Goal: Task Accomplishment & Management: Use online tool/utility

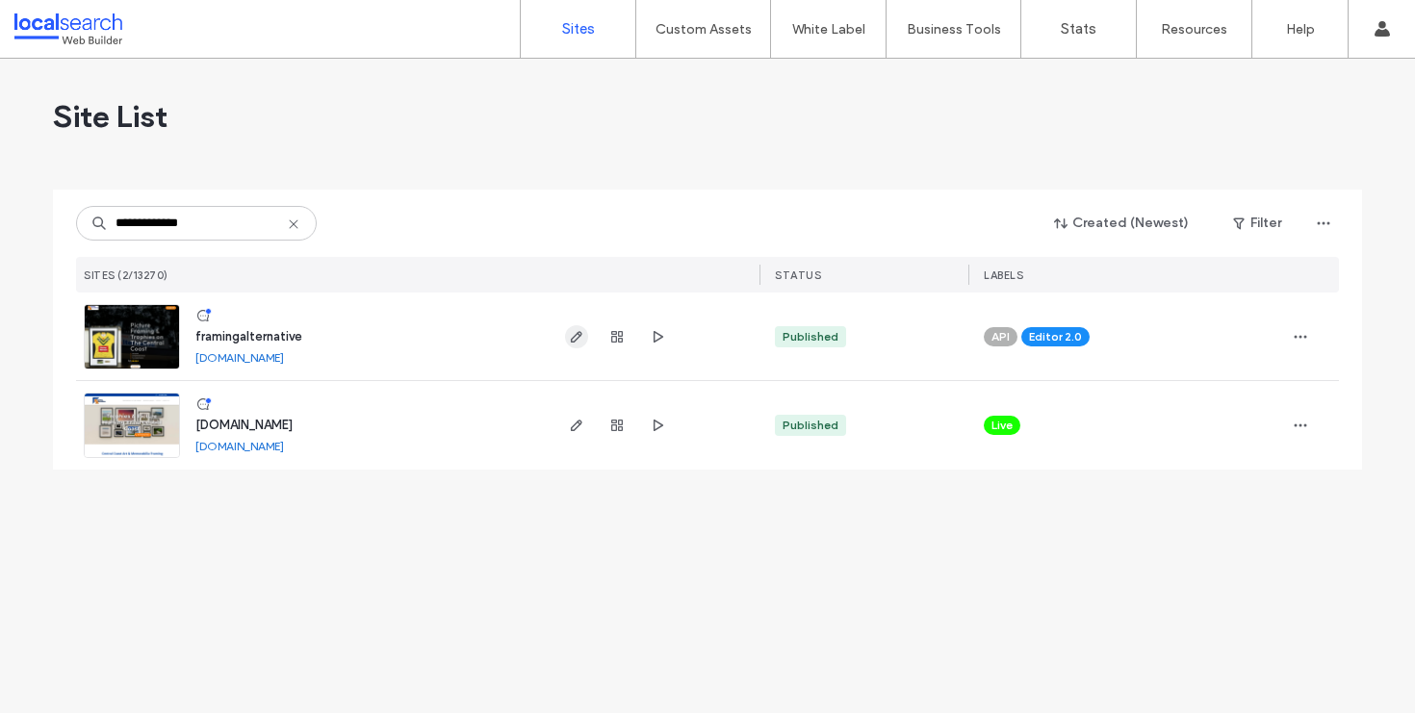
type input "**********"
click at [579, 337] on icon "button" at bounding box center [576, 336] width 15 height 15
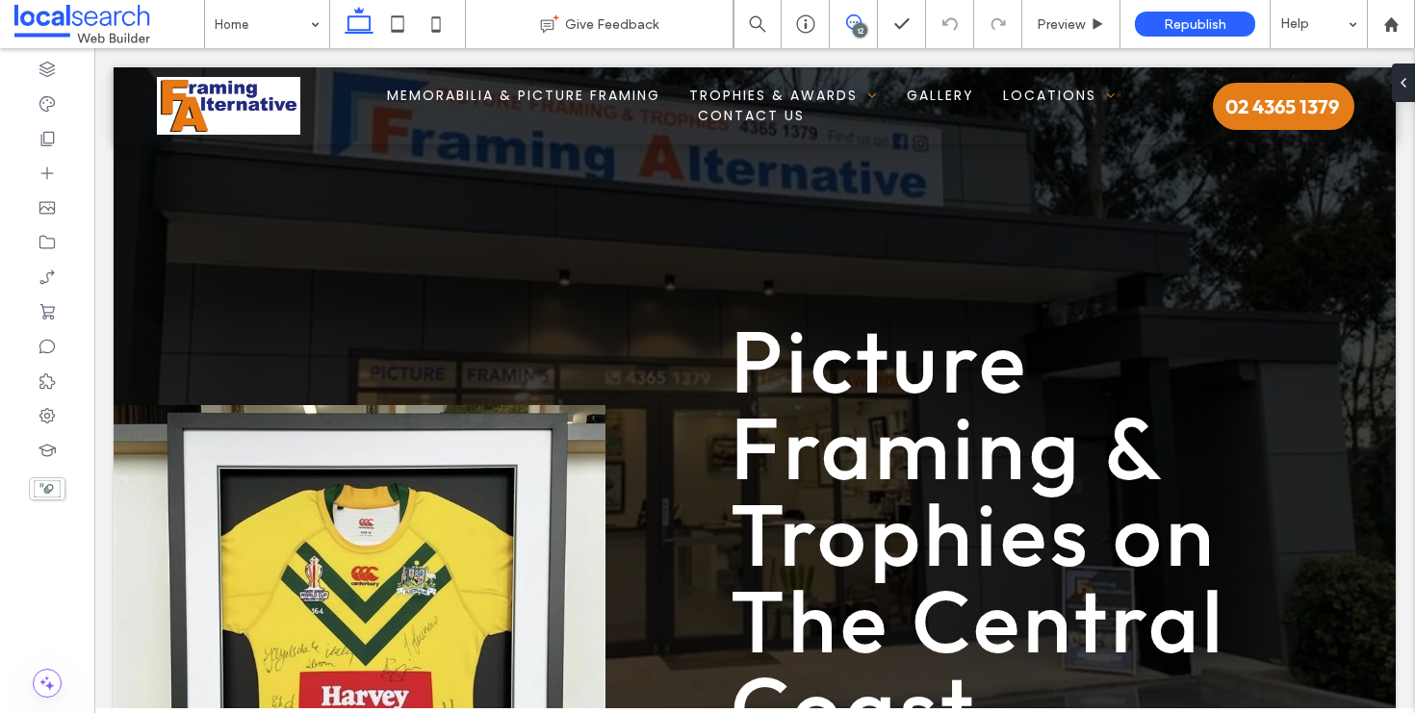
click at [854, 23] on icon at bounding box center [853, 21] width 15 height 15
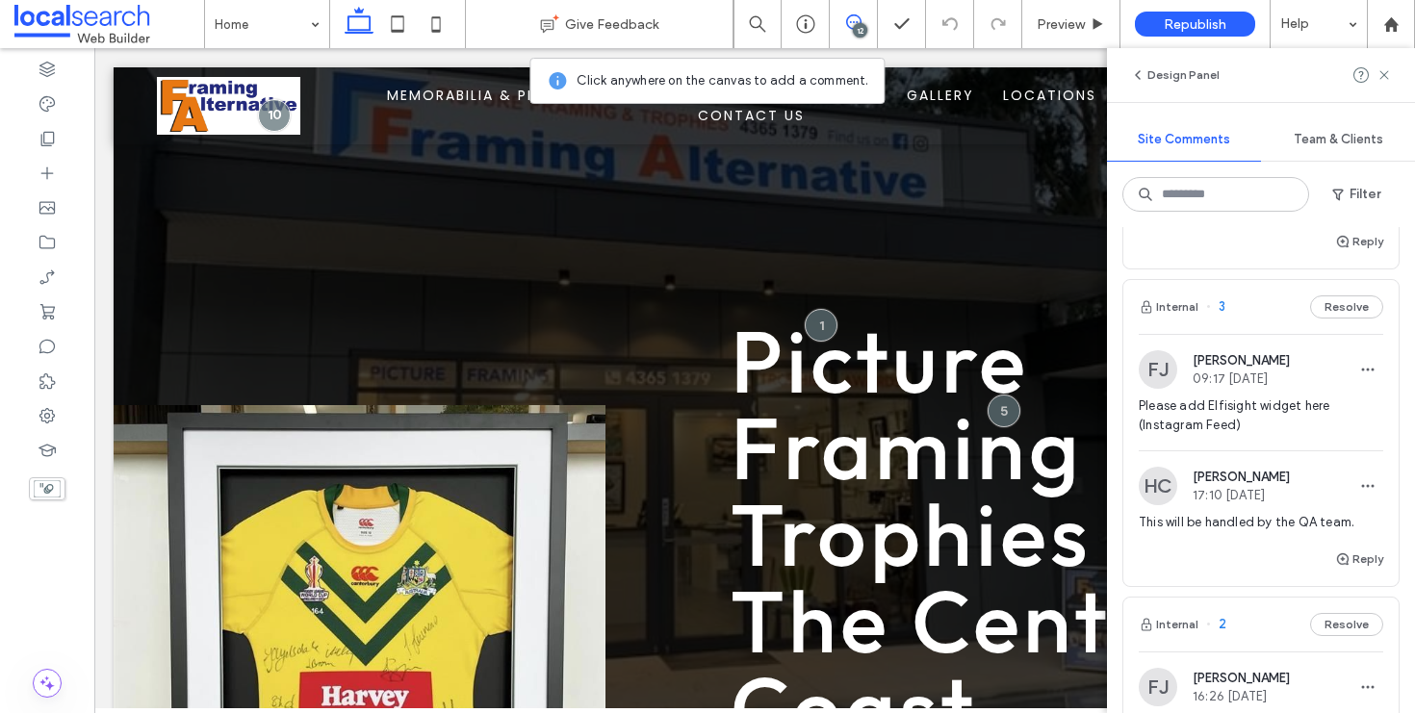
scroll to position [3861, 0]
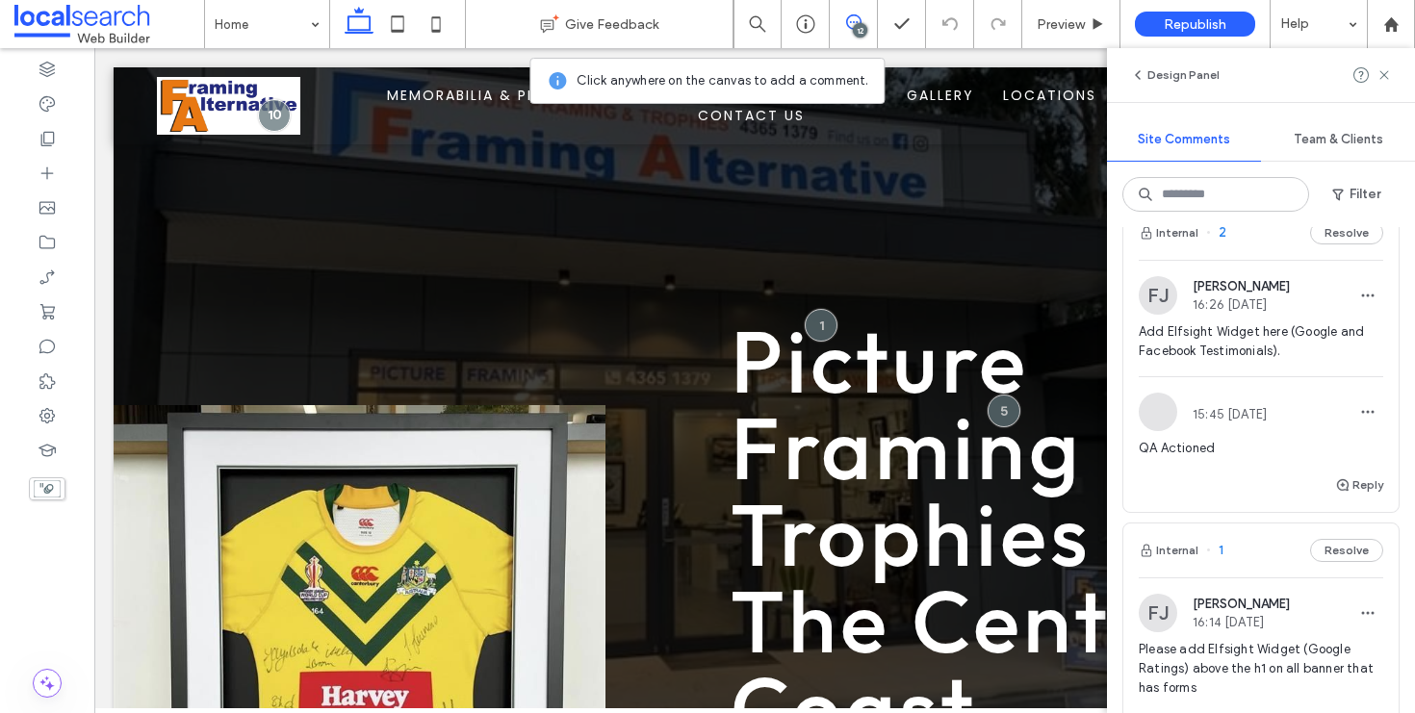
click at [846, 17] on icon at bounding box center [853, 21] width 15 height 15
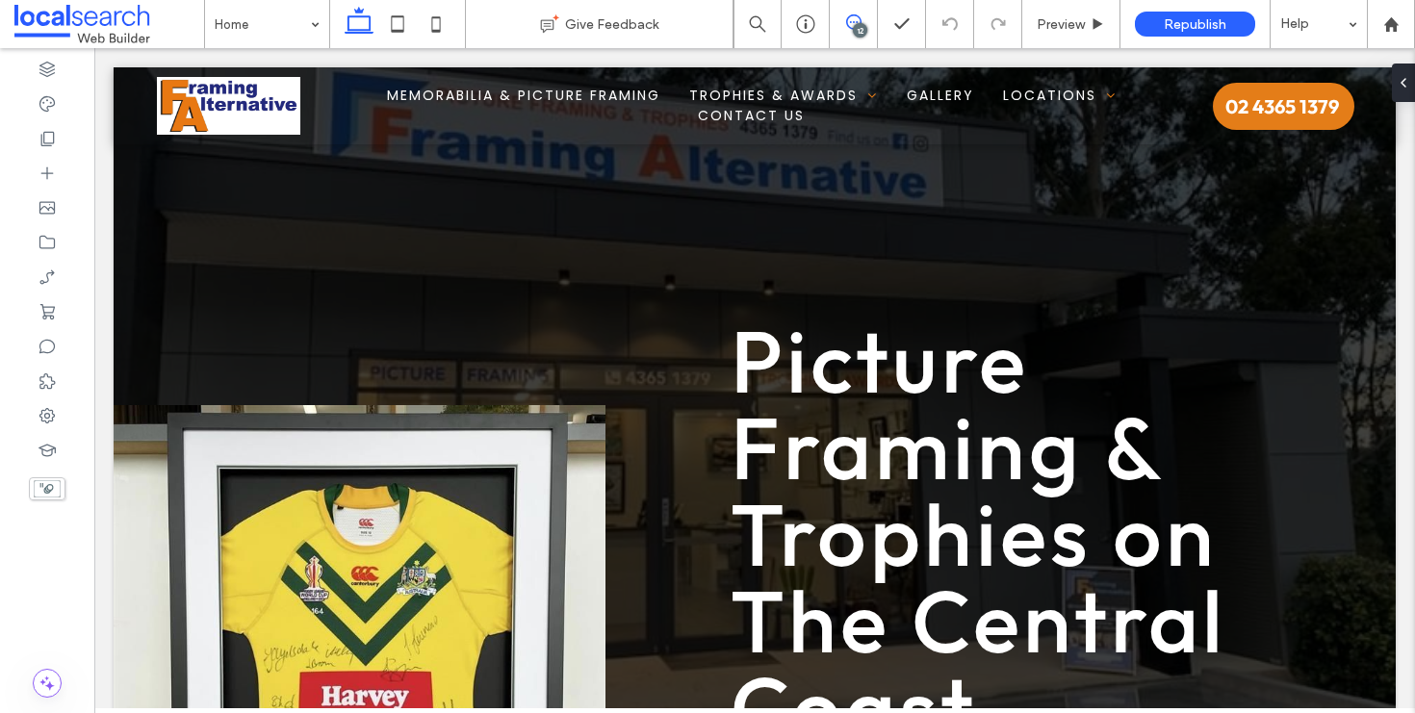
scroll to position [0, 0]
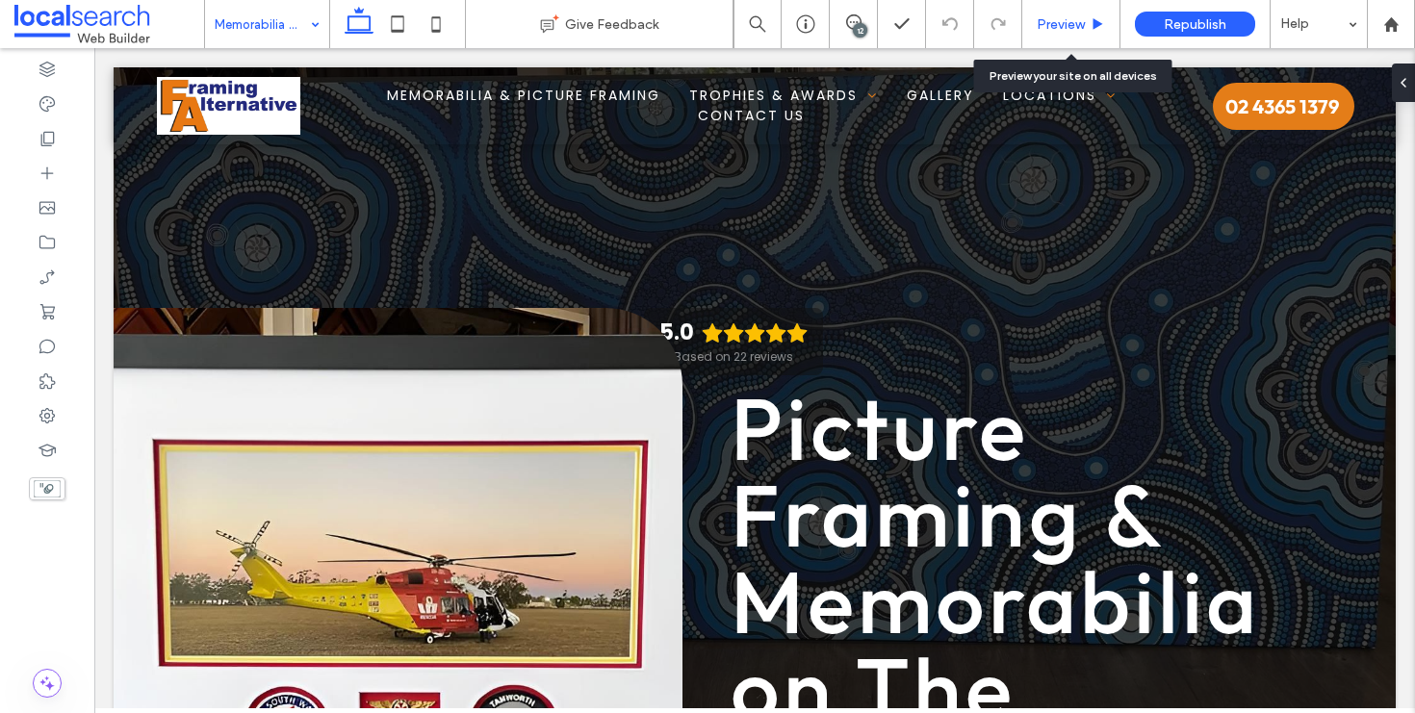
click at [1055, 21] on span "Preview" at bounding box center [1061, 24] width 48 height 16
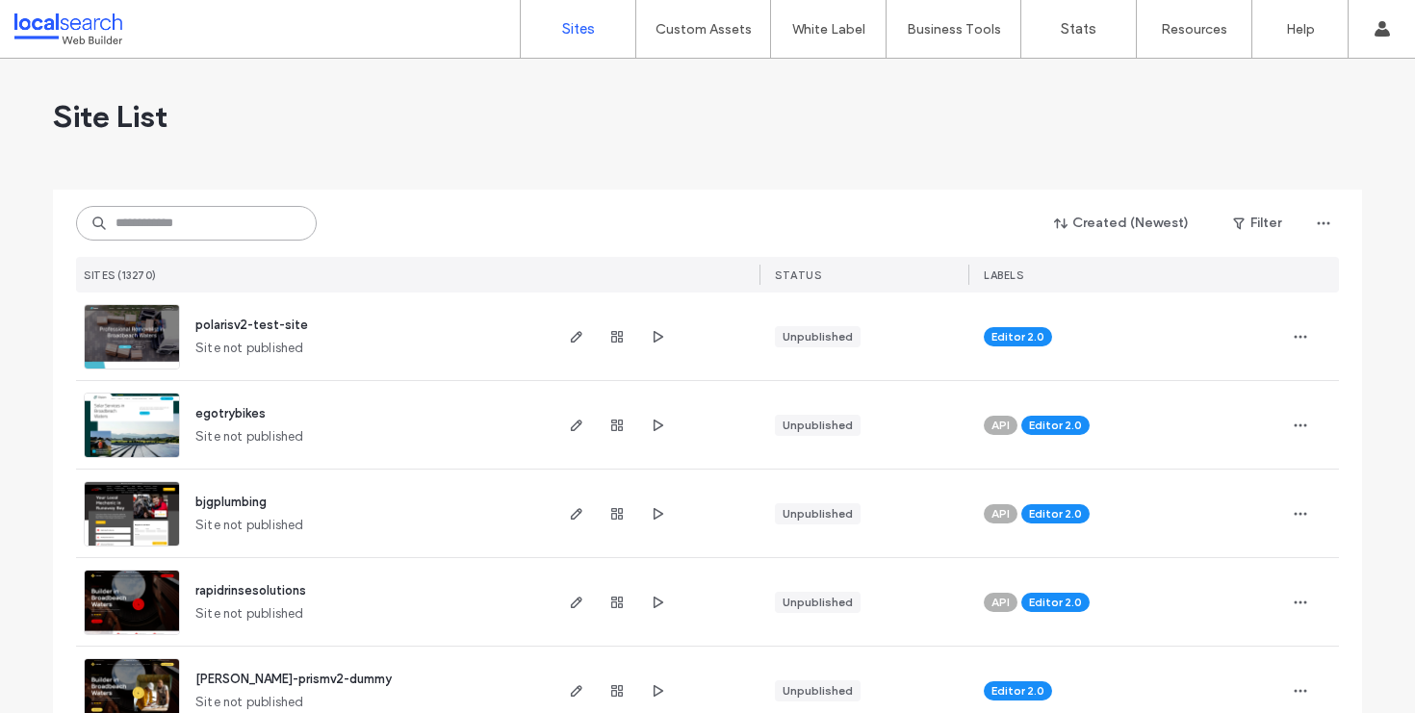
click at [171, 223] on input at bounding box center [196, 223] width 241 height 35
paste input "**********"
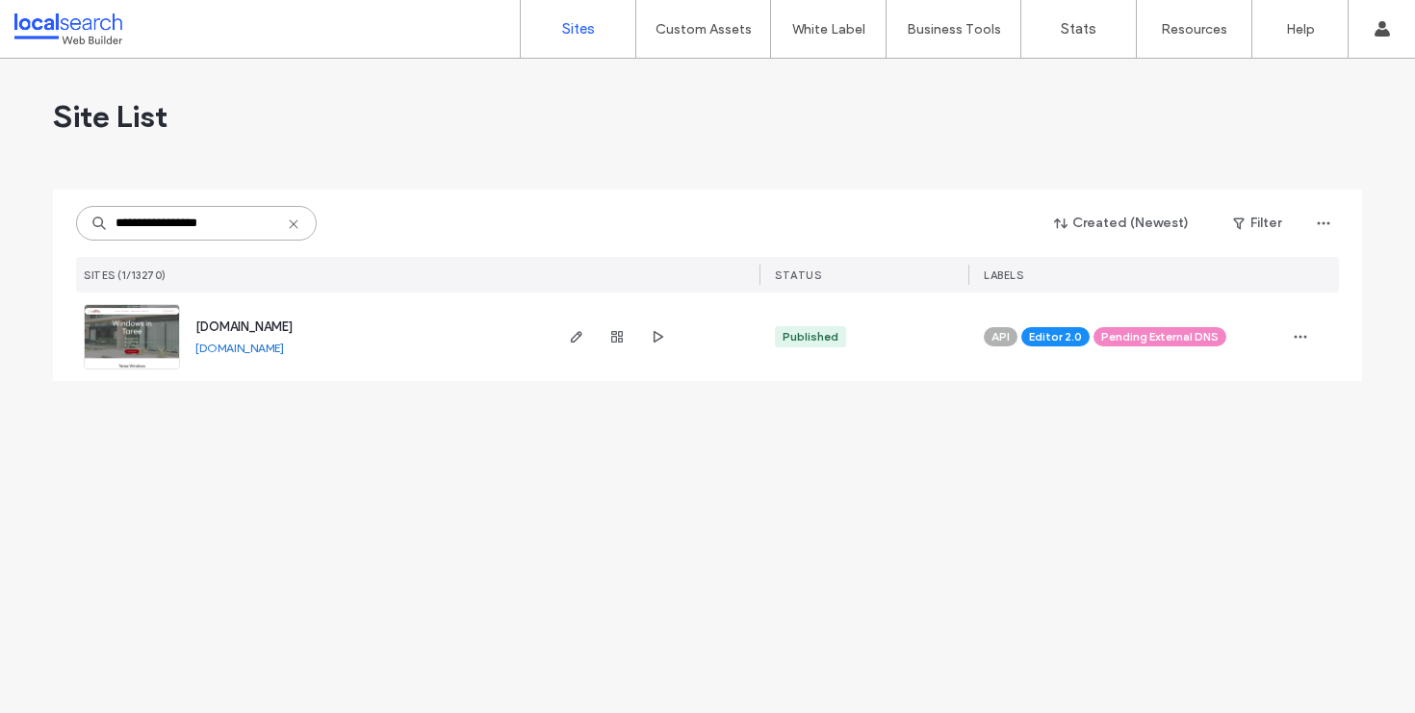
type input "**********"
click at [588, 334] on div at bounding box center [617, 337] width 104 height 89
click at [583, 332] on icon "button" at bounding box center [576, 336] width 15 height 15
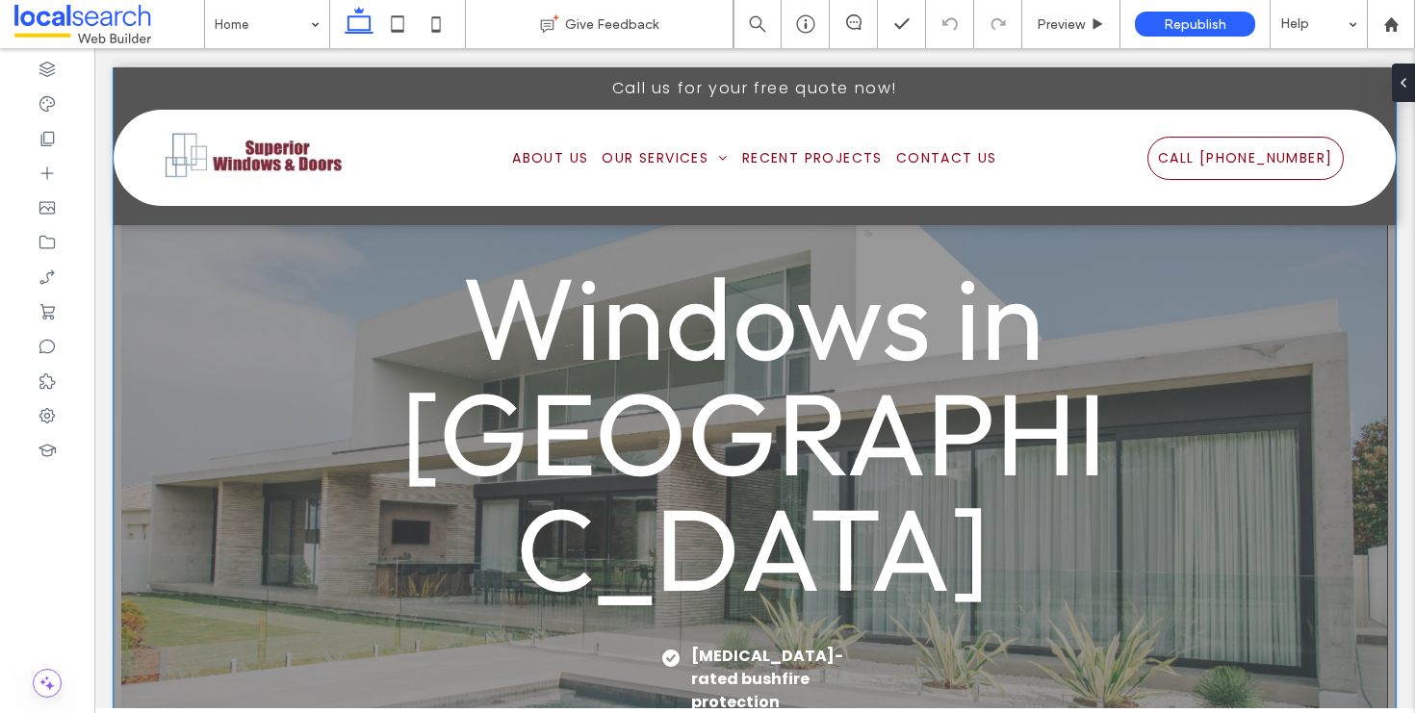
scroll to position [42, 0]
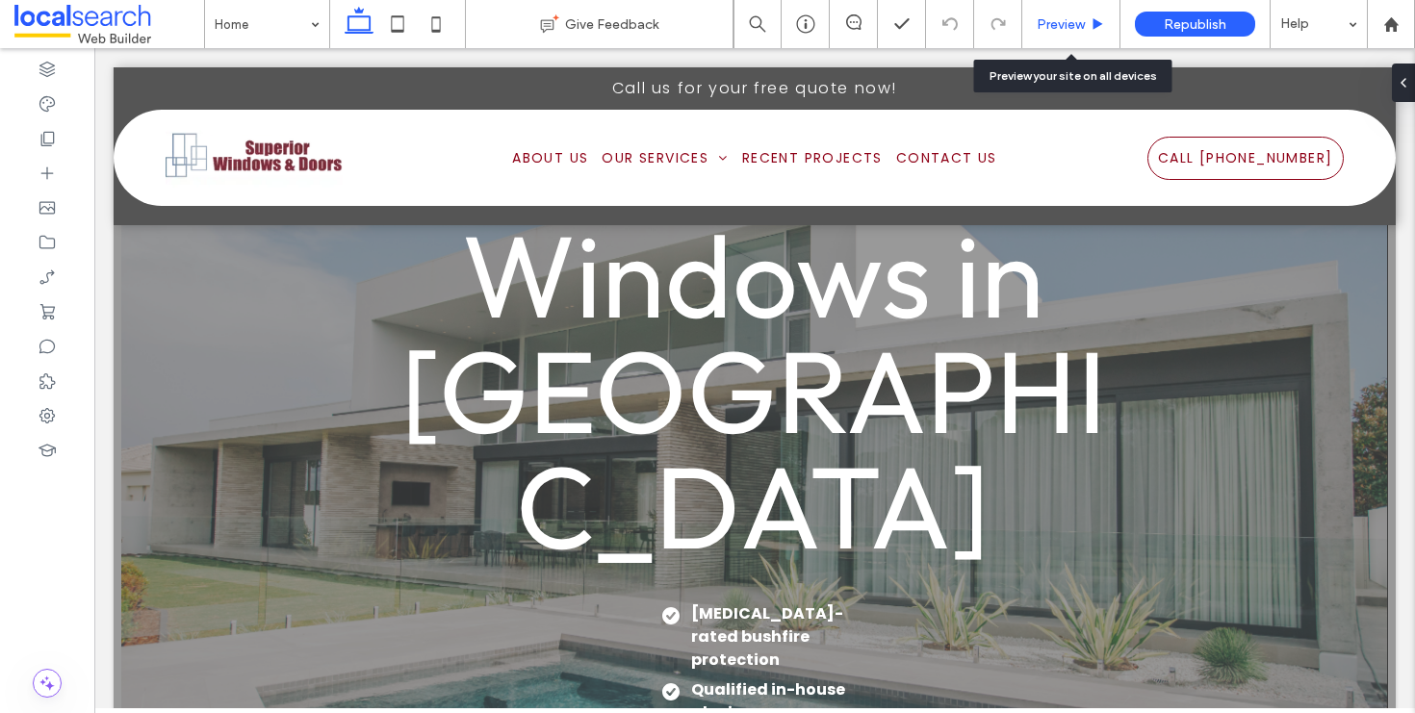
click at [1077, 19] on span "Preview" at bounding box center [1061, 24] width 48 height 16
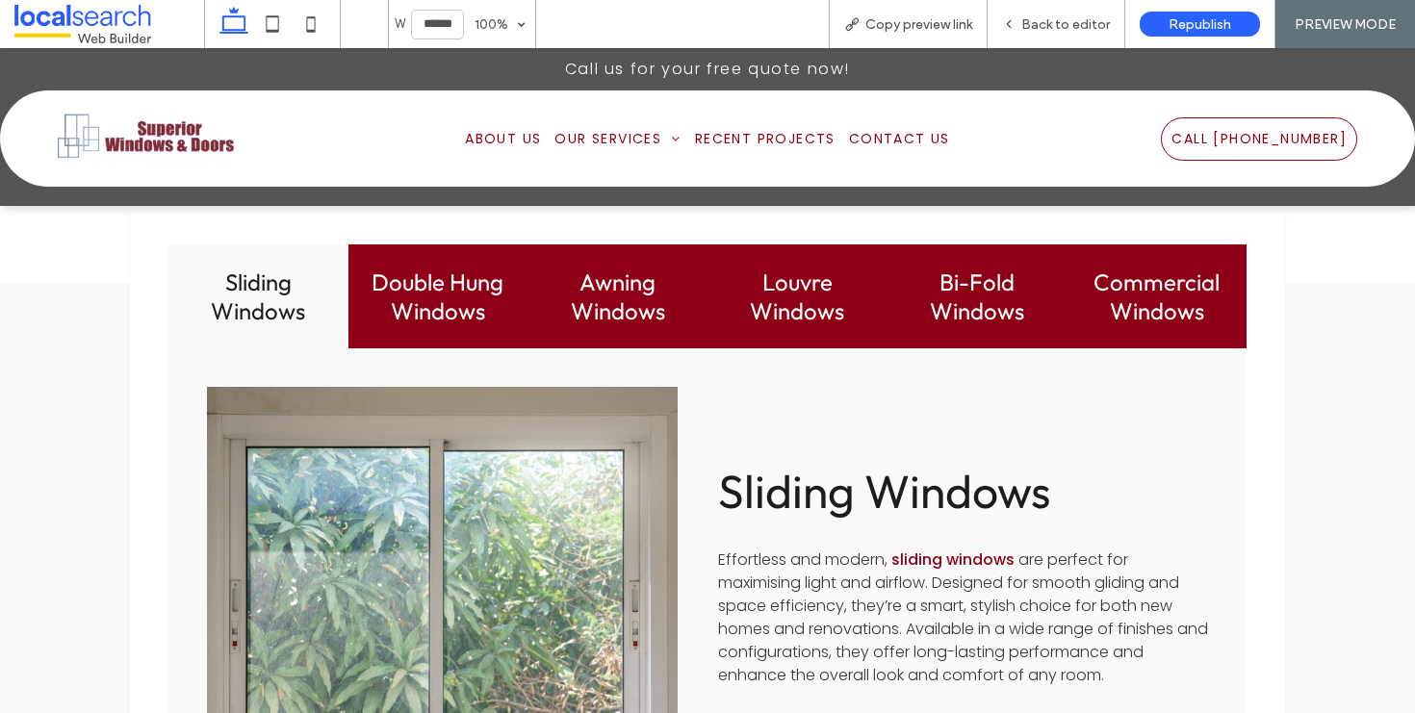
scroll to position [2061, 0]
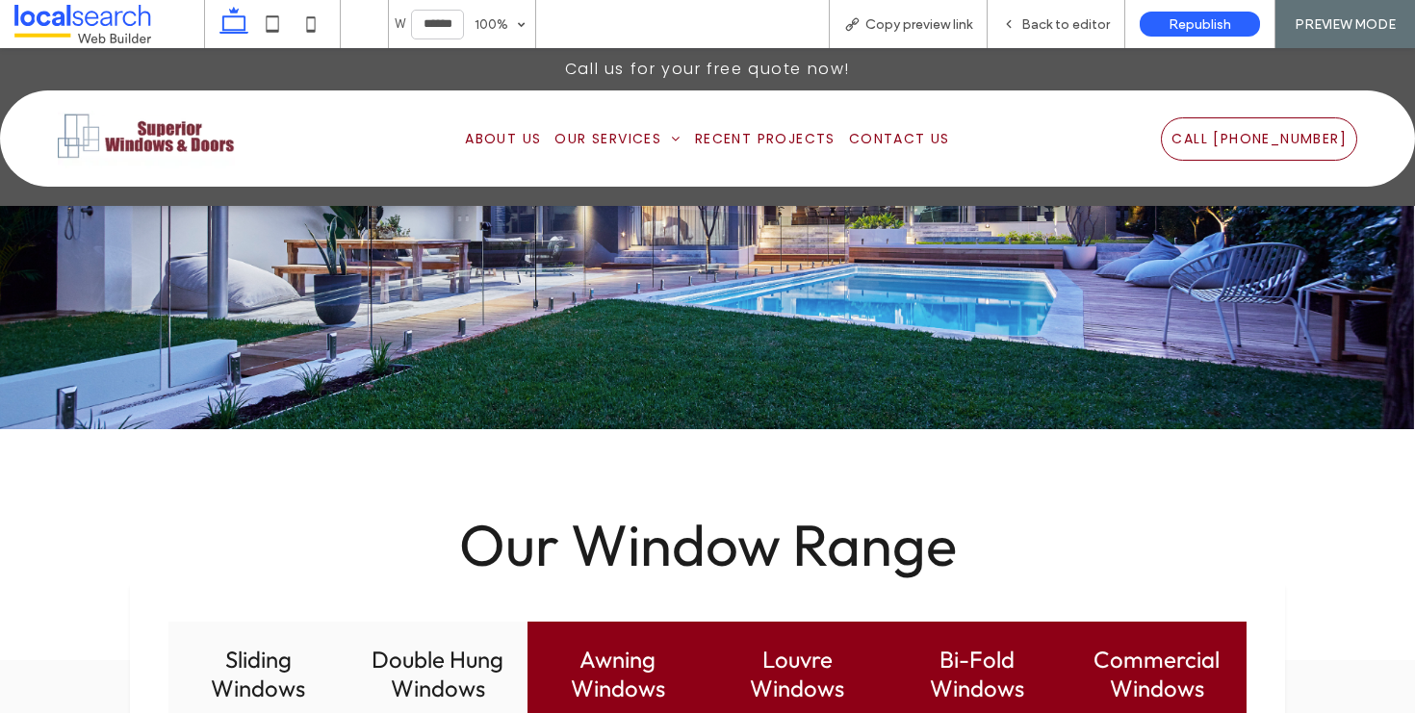
click at [432, 645] on h3 "Double Hung Windows" at bounding box center [438, 674] width 157 height 58
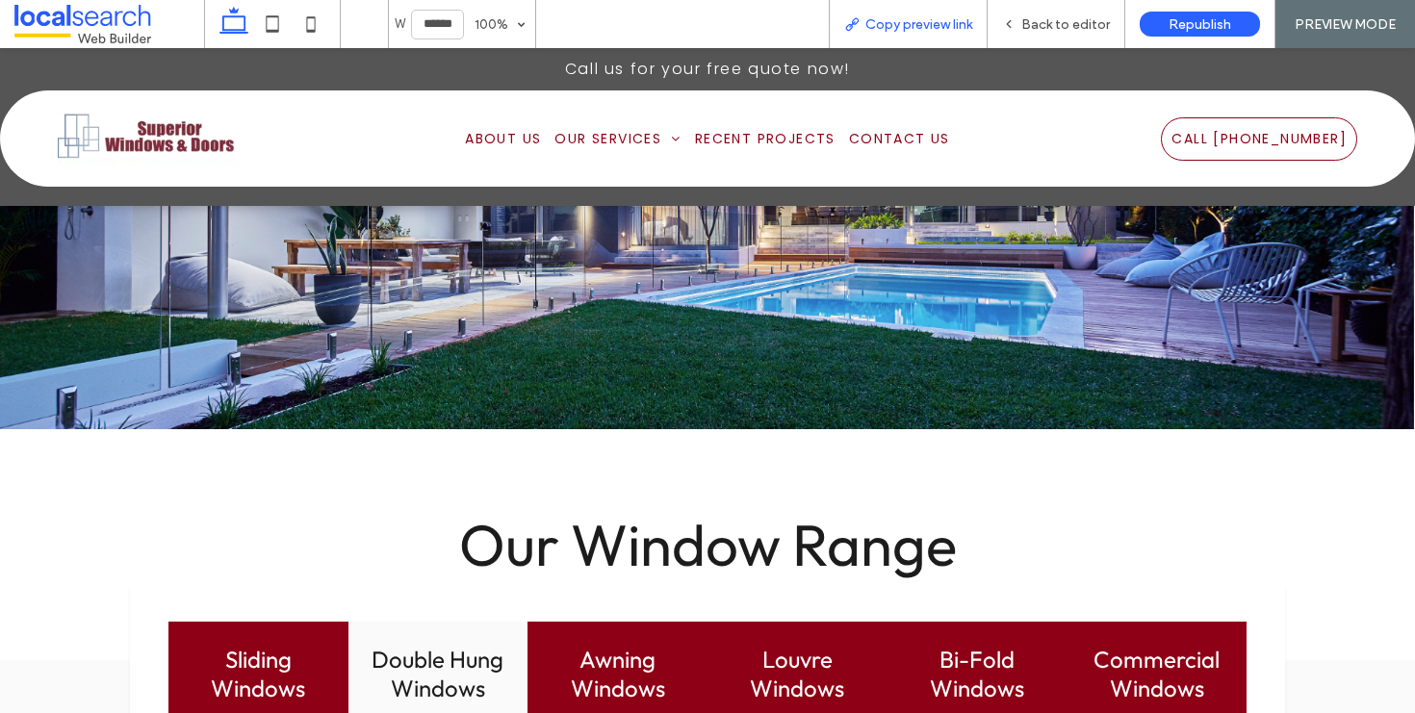
click at [965, 26] on span "Copy preview link" at bounding box center [918, 24] width 107 height 16
